Goal: Task Accomplishment & Management: Manage account settings

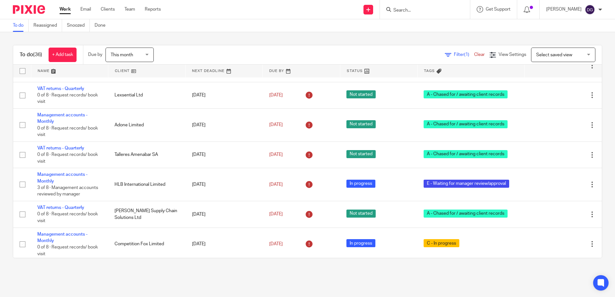
scroll to position [804, 0]
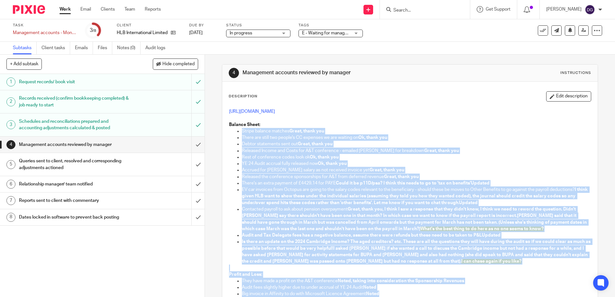
scroll to position [37, 0]
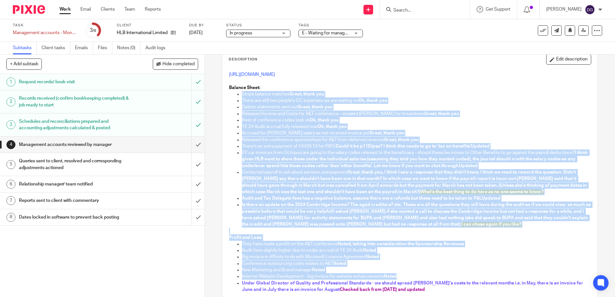
drag, startPoint x: 241, startPoint y: 130, endPoint x: 401, endPoint y: 270, distance: 212.5
click at [401, 272] on div "https://cloudimanage.com/work/link/f/LLP!10360638 Balance Sheet: Stripe balance…" at bounding box center [410, 228] width 368 height 321
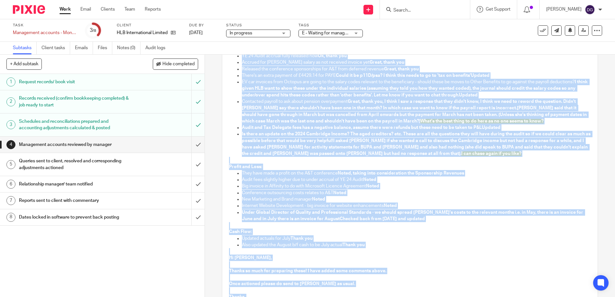
scroll to position [125, 0]
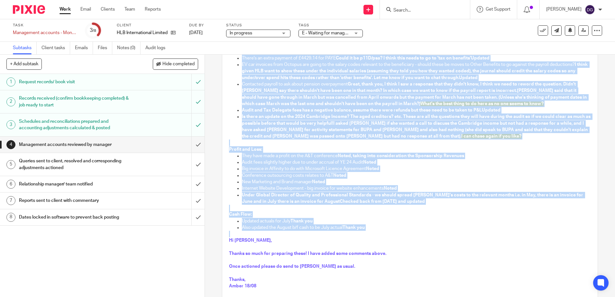
drag, startPoint x: 228, startPoint y: 88, endPoint x: 386, endPoint y: 231, distance: 213.5
click at [386, 231] on div "https://cloudimanage.com/work/link/f/LLP!10360638 Balance Sheet: Stripe balance…" at bounding box center [410, 140] width 368 height 321
copy div "Balance Sheet: Stripe balance matches Great, thank you There are still two peop…"
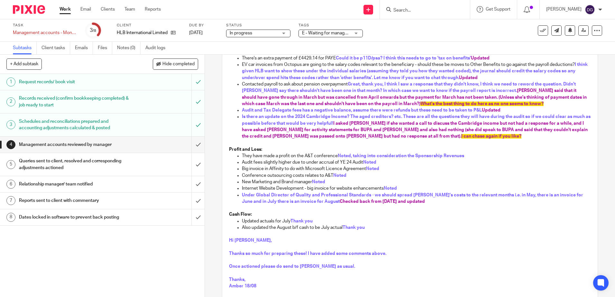
click at [412, 259] on p at bounding box center [410, 260] width 362 height 6
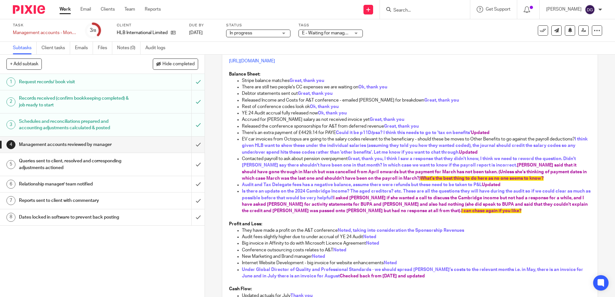
scroll to position [29, 0]
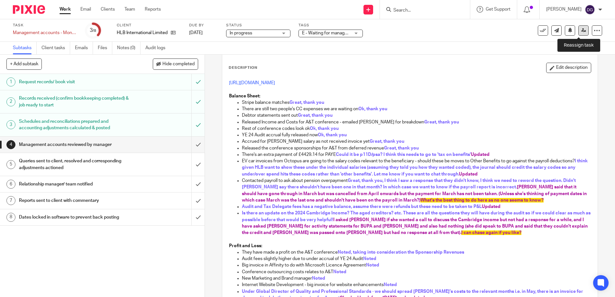
click at [578, 29] on link at bounding box center [583, 30] width 10 height 10
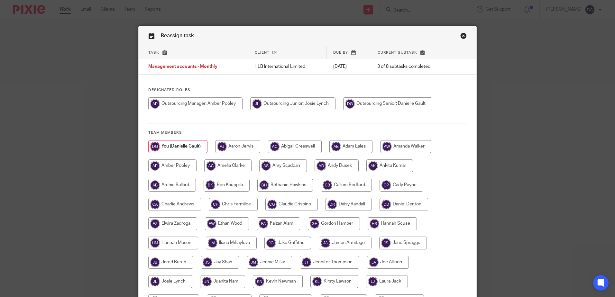
click at [209, 105] on input "radio" at bounding box center [195, 103] width 94 height 13
radio input "true"
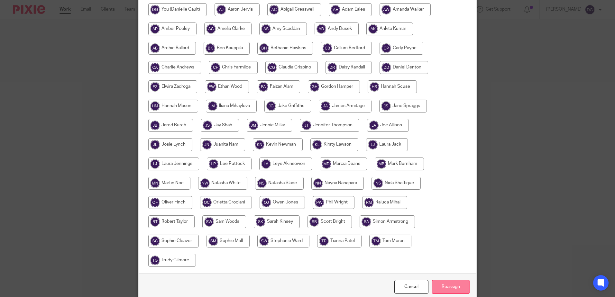
scroll to position [166, 0]
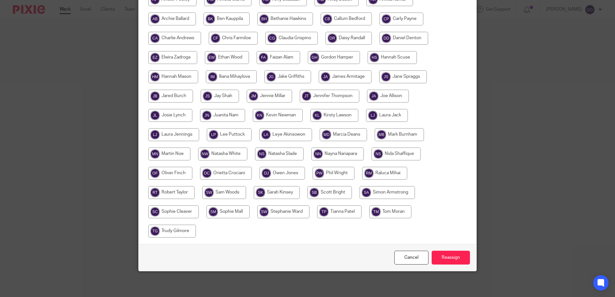
click at [442, 250] on div "Cancel Reassign" at bounding box center [308, 257] width 338 height 27
click at [443, 254] on input "Reassign" at bounding box center [451, 258] width 38 height 14
